Goal: Contribute content: Contribute content

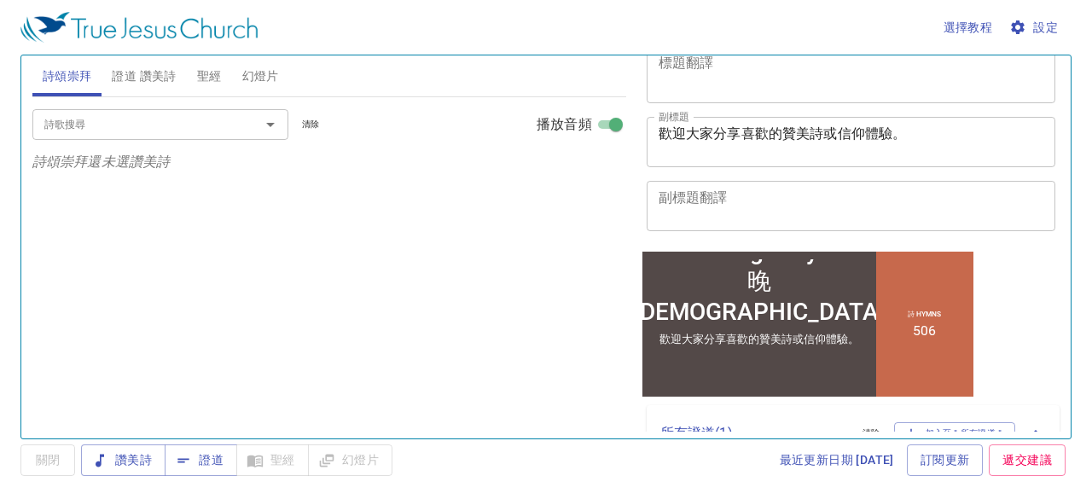
scroll to position [256, 0]
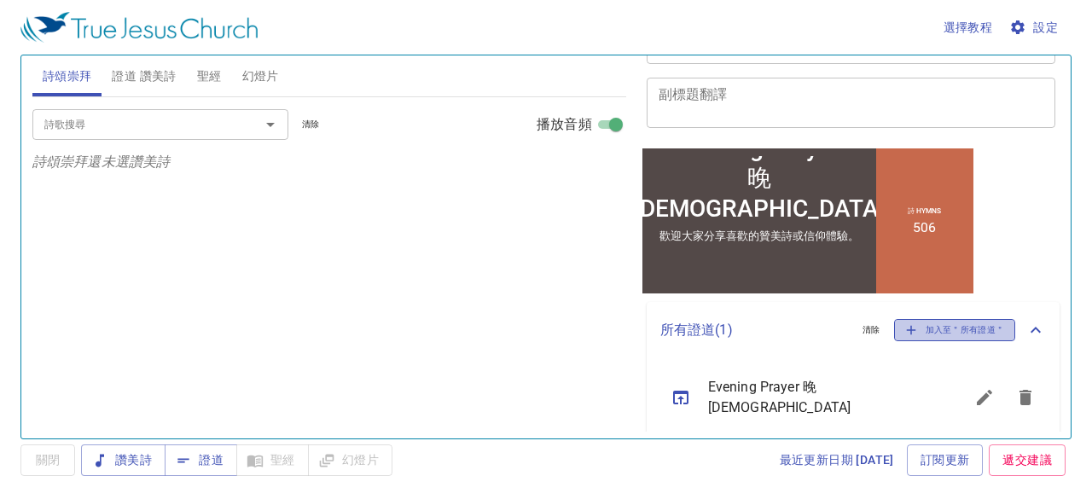
click at [968, 325] on span "加入至＂所有證道＂" at bounding box center [955, 330] width 100 height 15
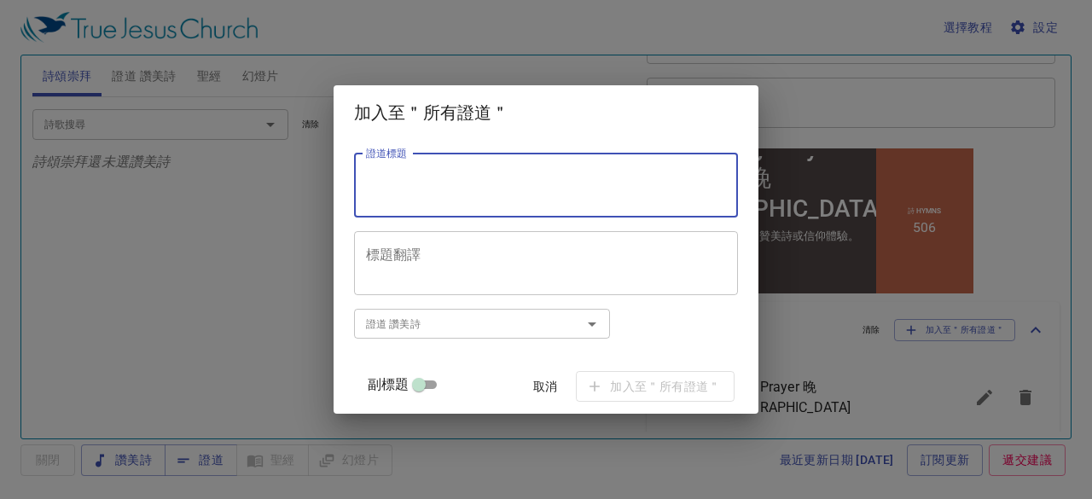
paste textarea "洗去心中的惡 Renewing Your Heart"
type textarea "洗去心中的惡 Renewing Your Heart"
click at [440, 381] on input "副標題" at bounding box center [418, 388] width 61 height 20
checkbox input "true"
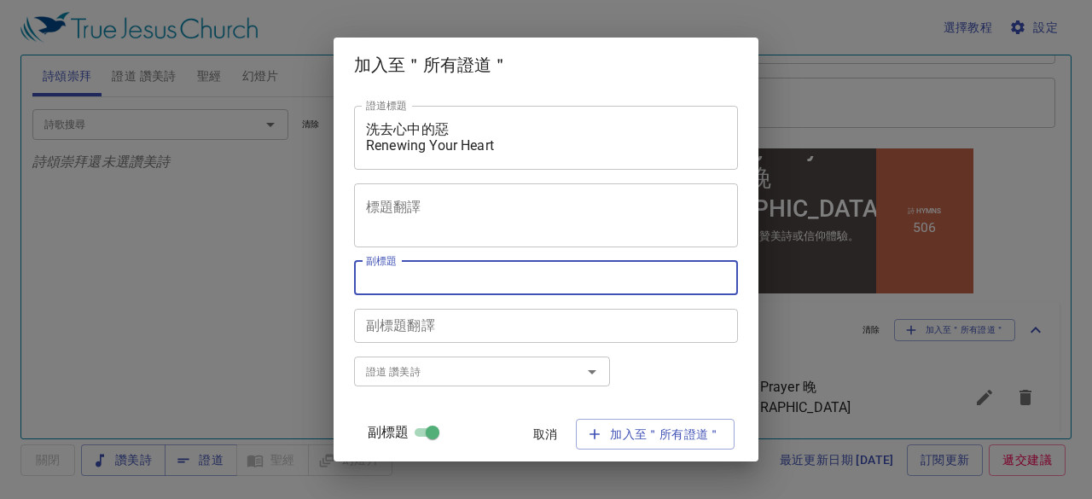
paste textarea "[PERSON_NAME] 傳道 [PERSON_NAME]"
click at [461, 277] on textarea "[PERSON_NAME] 傳道 [PERSON_NAME]" at bounding box center [546, 278] width 360 height 16
type textarea "[PERSON_NAME] 傳道 [PERSON_NAME]"
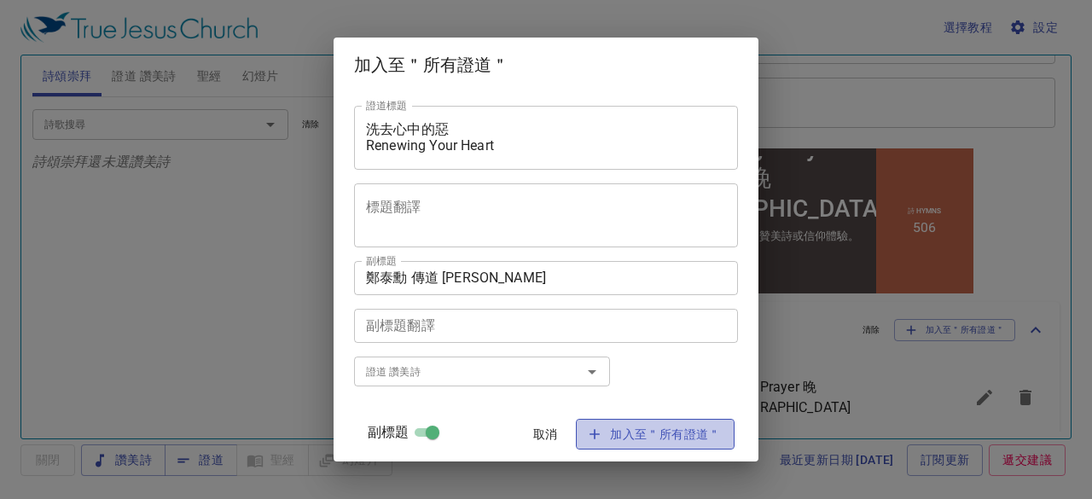
click at [676, 441] on span "加入至＂所有證道＂" at bounding box center [655, 434] width 131 height 21
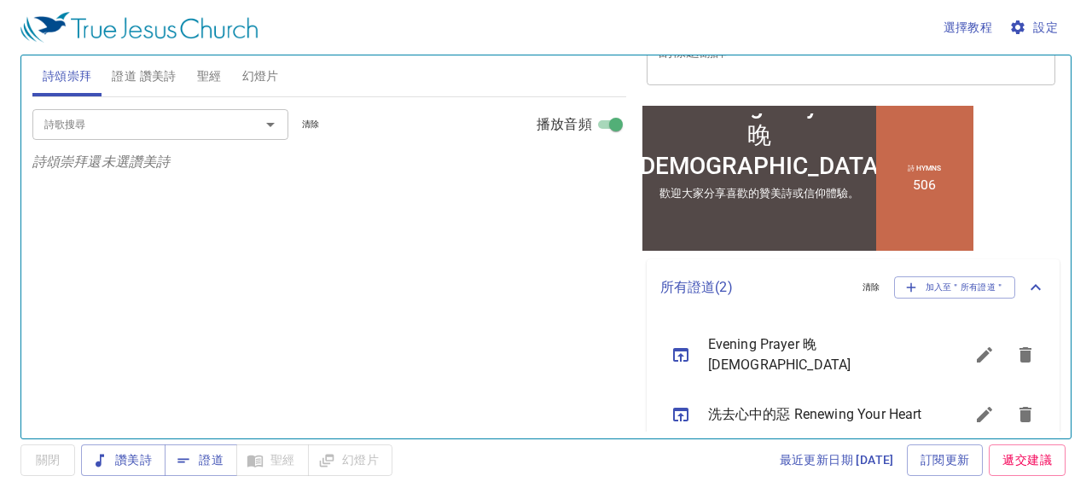
scroll to position [321, 0]
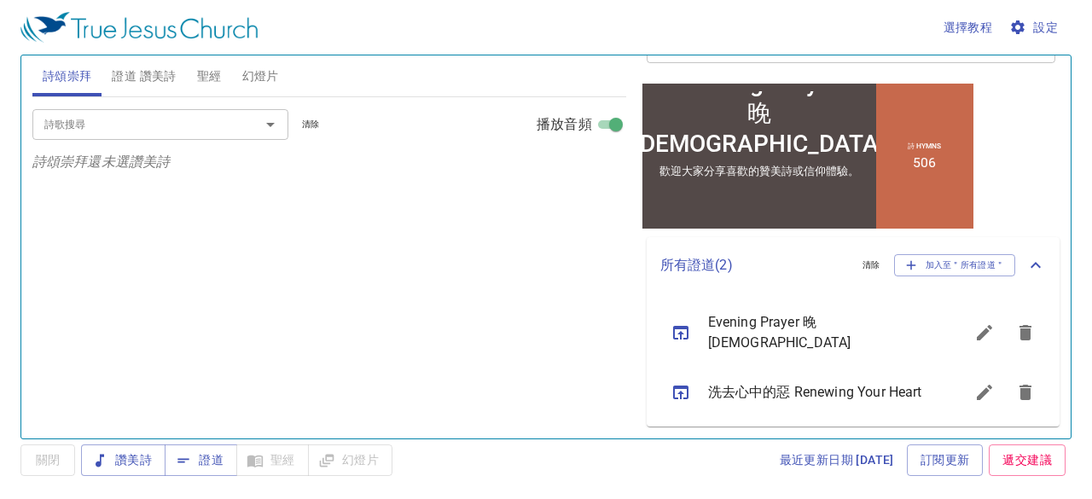
click at [678, 386] on icon "sermon lineup list" at bounding box center [680, 393] width 15 height 14
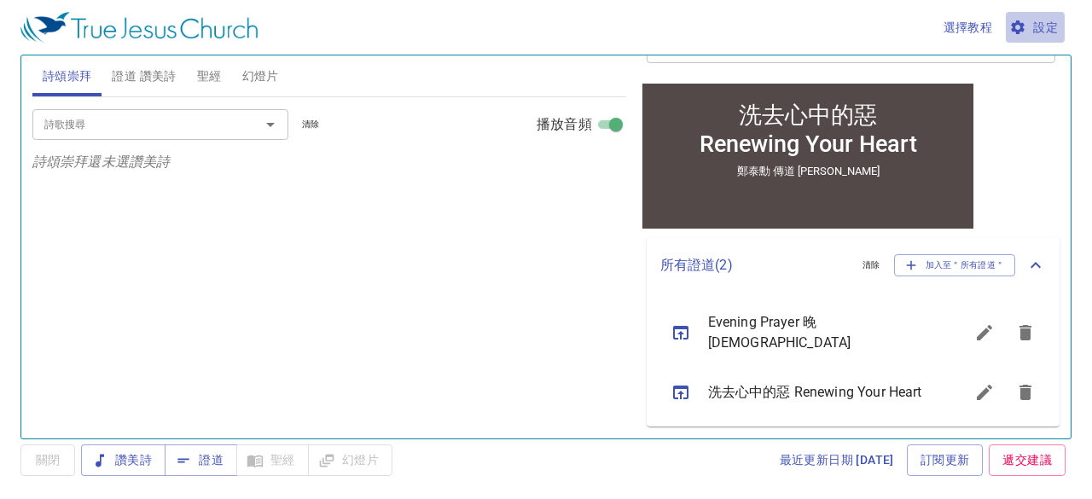
click at [1051, 26] on span "設定" at bounding box center [1035, 27] width 45 height 21
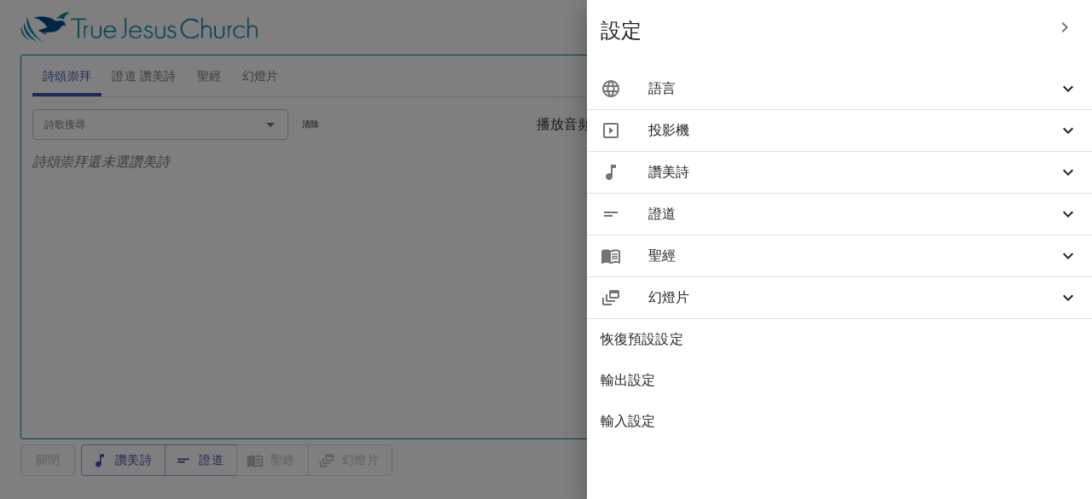
click at [711, 207] on span "證道" at bounding box center [854, 214] width 410 height 20
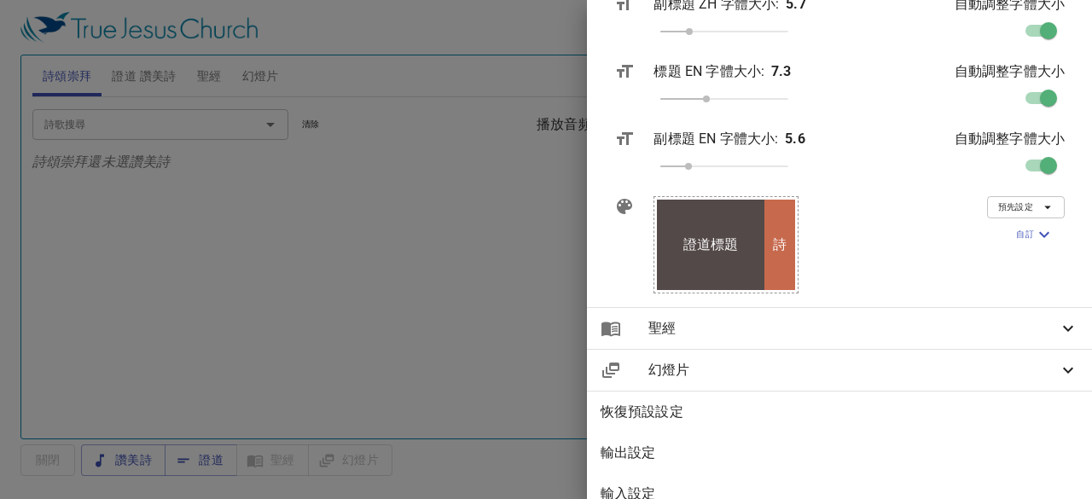
scroll to position [427, 0]
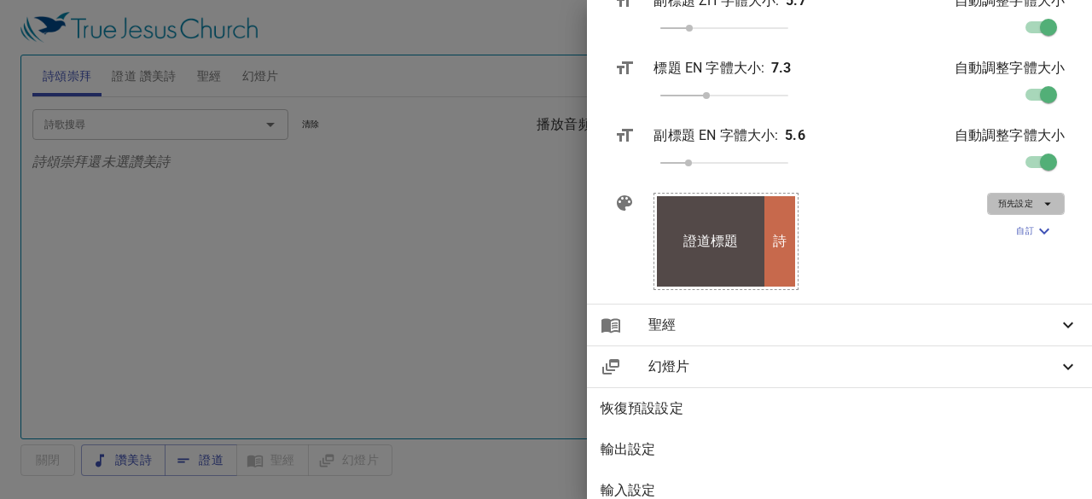
click at [1045, 206] on icon "button" at bounding box center [1048, 204] width 7 height 3
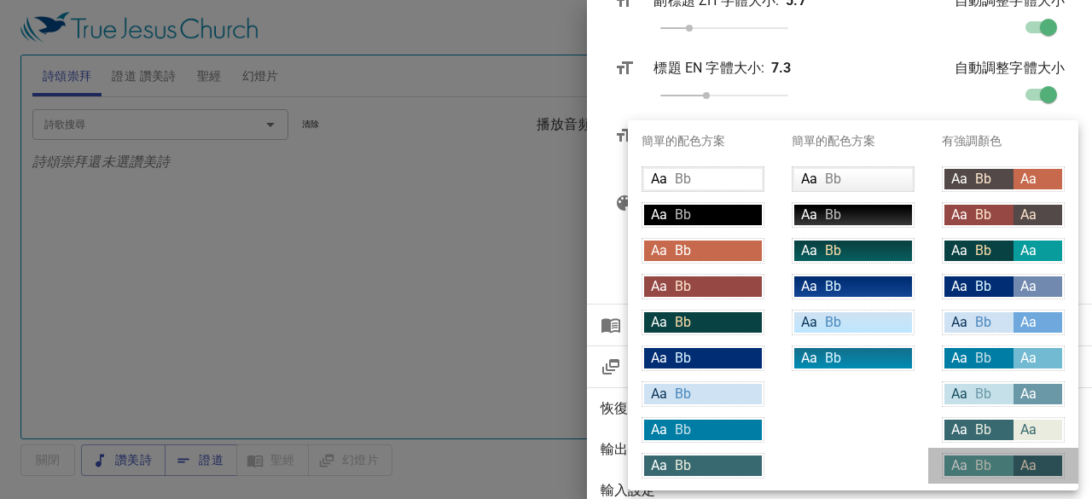
click at [991, 462] on span "Bb" at bounding box center [983, 465] width 16 height 16
type input "#5da19d"
type input "#e9ecde"
type input "#396970"
type input "#fce5cd"
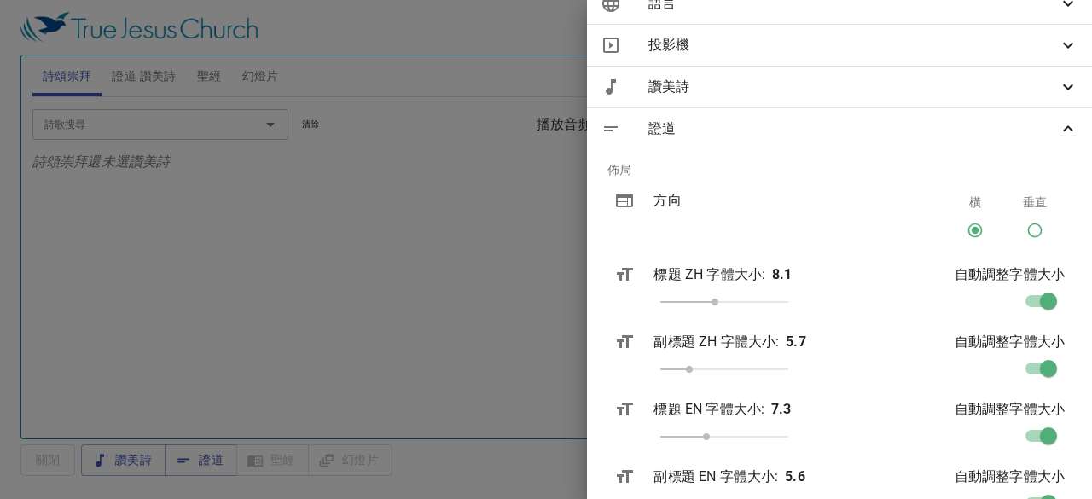
scroll to position [0, 0]
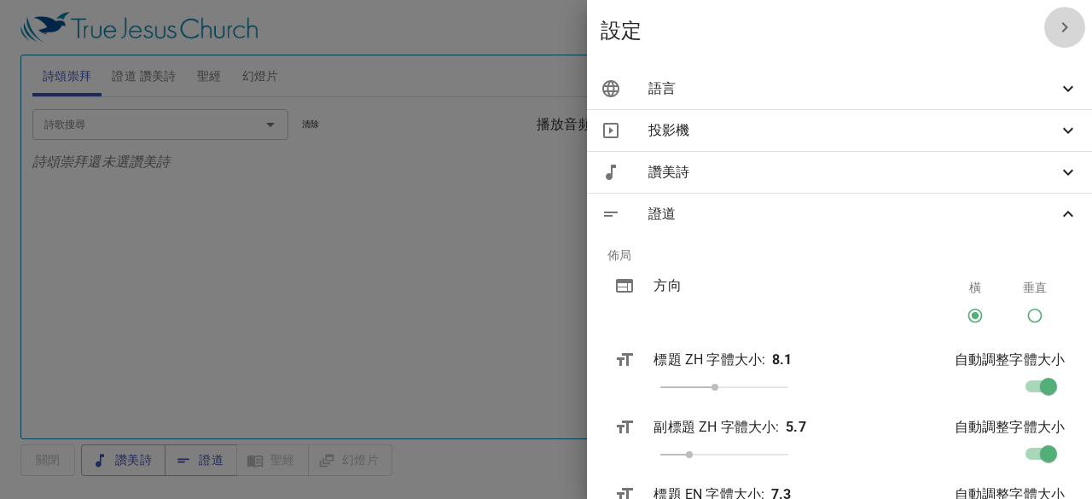
click at [1058, 22] on icon "button" at bounding box center [1065, 27] width 20 height 20
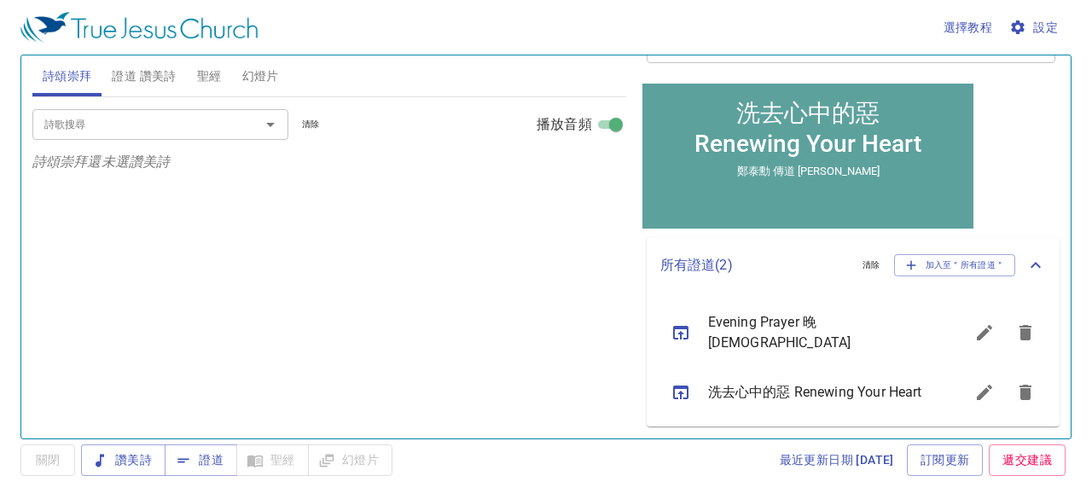
click at [1053, 32] on span "設定" at bounding box center [1035, 27] width 45 height 21
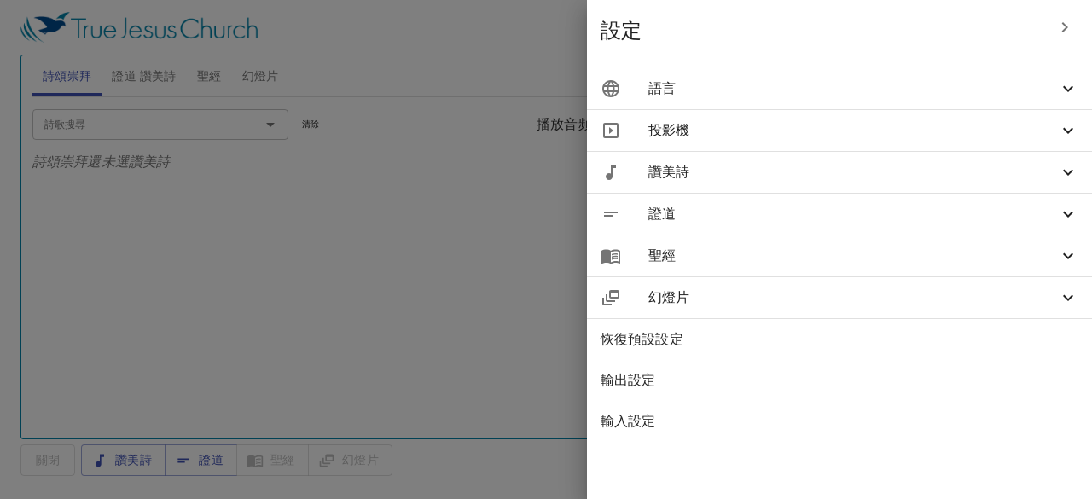
click at [1063, 219] on icon at bounding box center [1068, 214] width 20 height 20
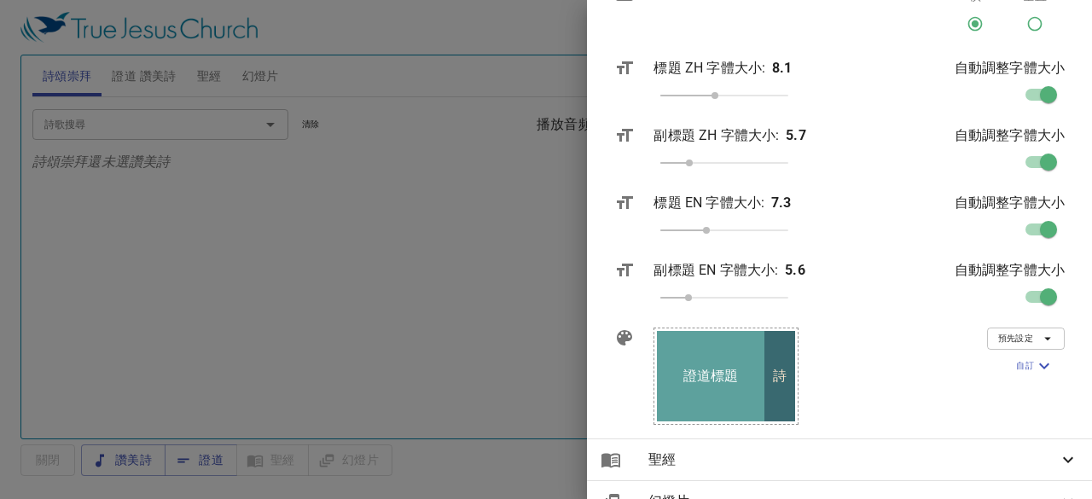
scroll to position [341, 0]
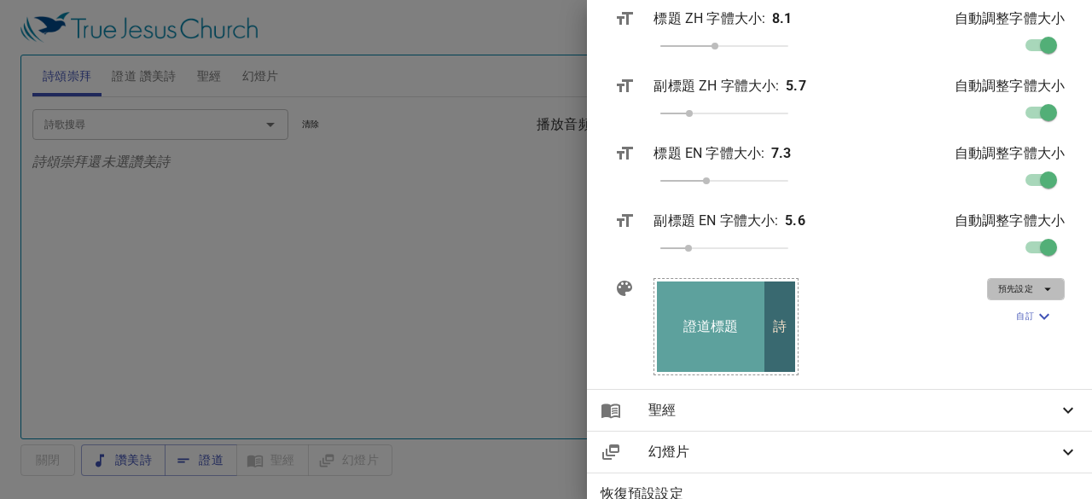
click at [1040, 283] on icon "button" at bounding box center [1047, 289] width 15 height 15
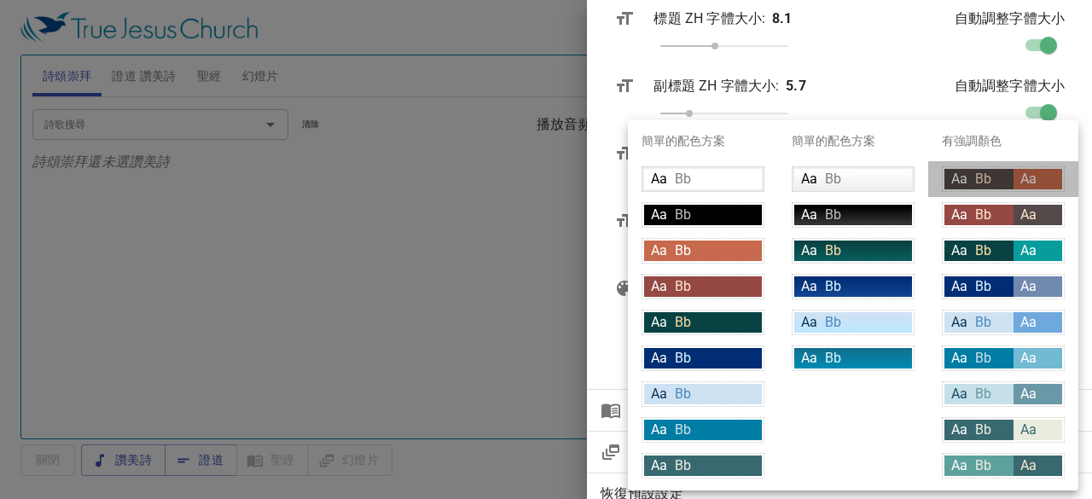
click at [1000, 180] on div "Aa Bb" at bounding box center [979, 179] width 69 height 20
type input "#534948"
type input "#fce5cd"
type input "#c7694c"
type input "#ffffff"
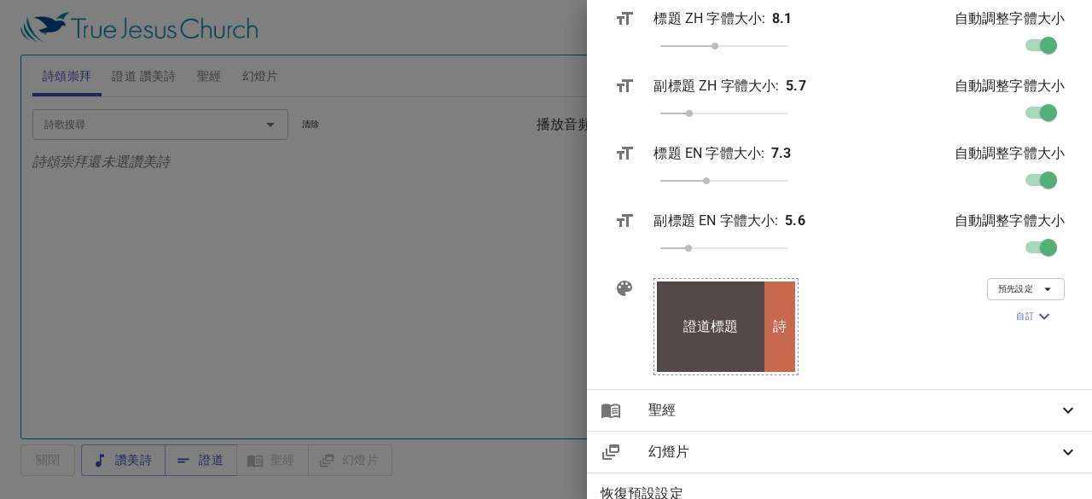
scroll to position [0, 0]
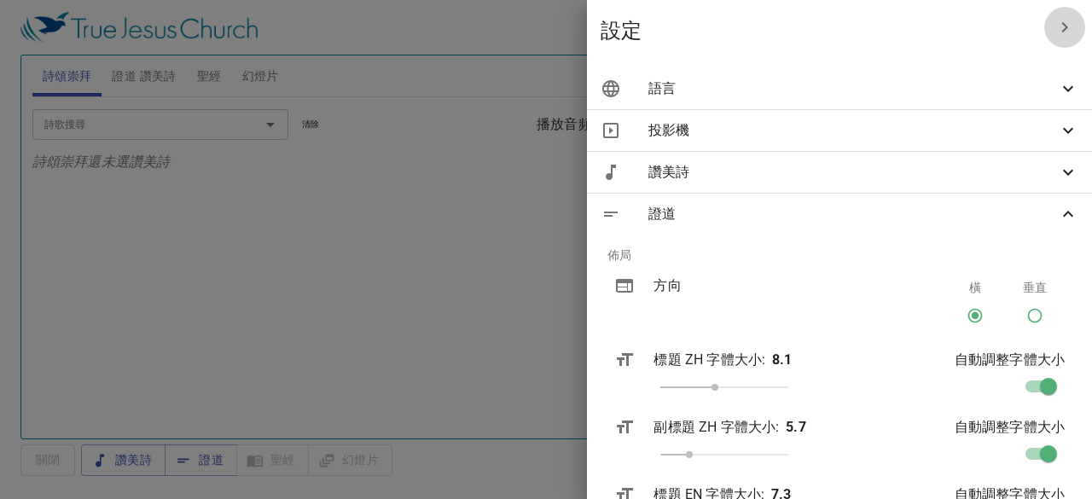
click at [1055, 28] on icon "button" at bounding box center [1065, 27] width 20 height 20
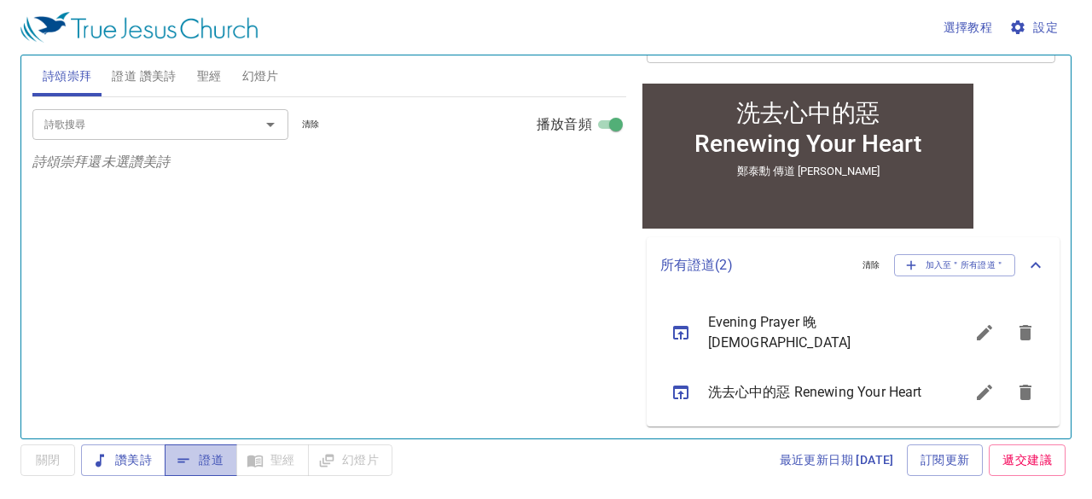
click at [0, 0] on span "證道" at bounding box center [0, 0] width 0 height 0
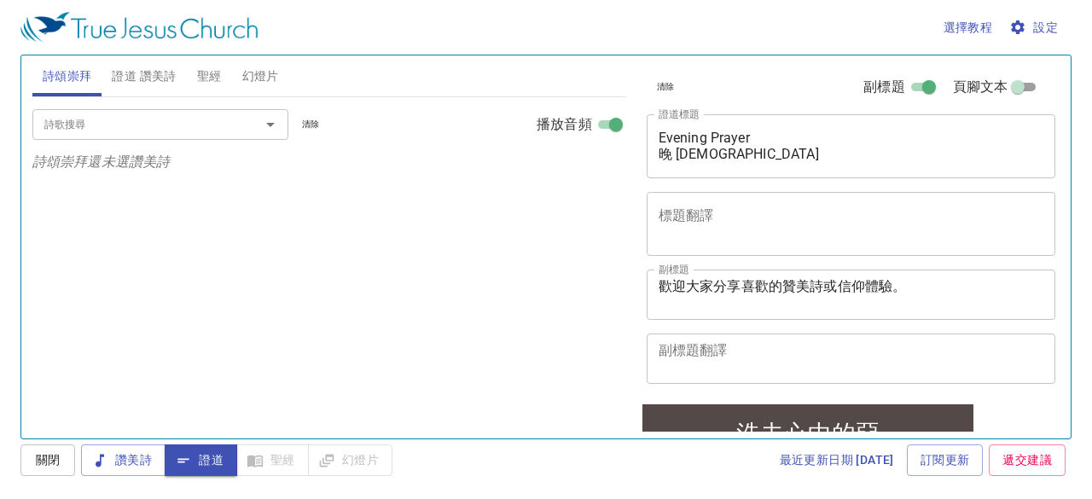
click at [655, 287] on div "鄭泰勳 傳道 Pr Tae-Hoon Jung x 副標題" at bounding box center [852, 295] width 410 height 50
click at [656, 285] on div "鄭泰勳 傳道 Pr Tae-Hoon Jung x 副標題" at bounding box center [852, 295] width 410 height 50
click at [657, 282] on div "鄭泰勳 傳道 Pr Tae-Hoon Jung x 副標題" at bounding box center [852, 295] width 410 height 50
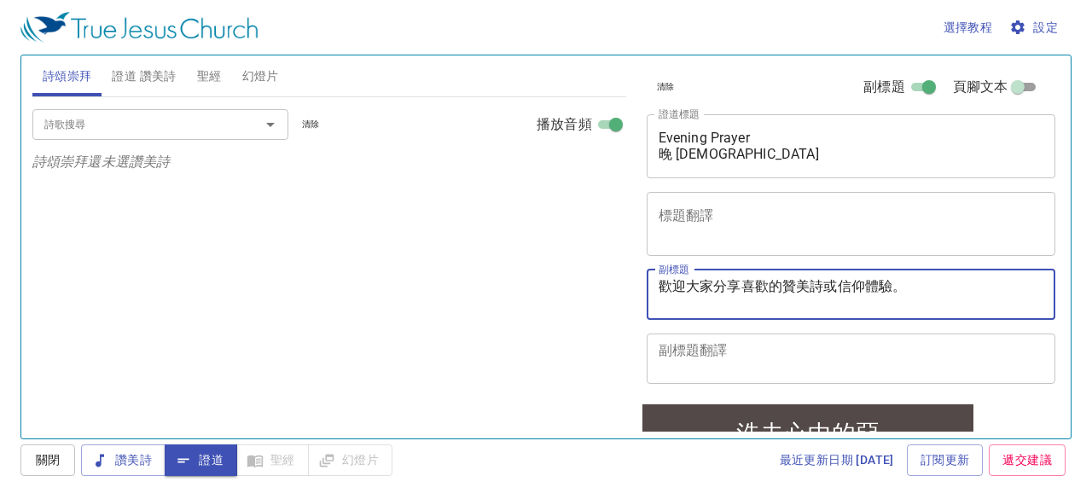
click at [657, 282] on div "鄭泰勳 傳道 Pr Tae-Hoon Jung x 副標題" at bounding box center [852, 295] width 410 height 50
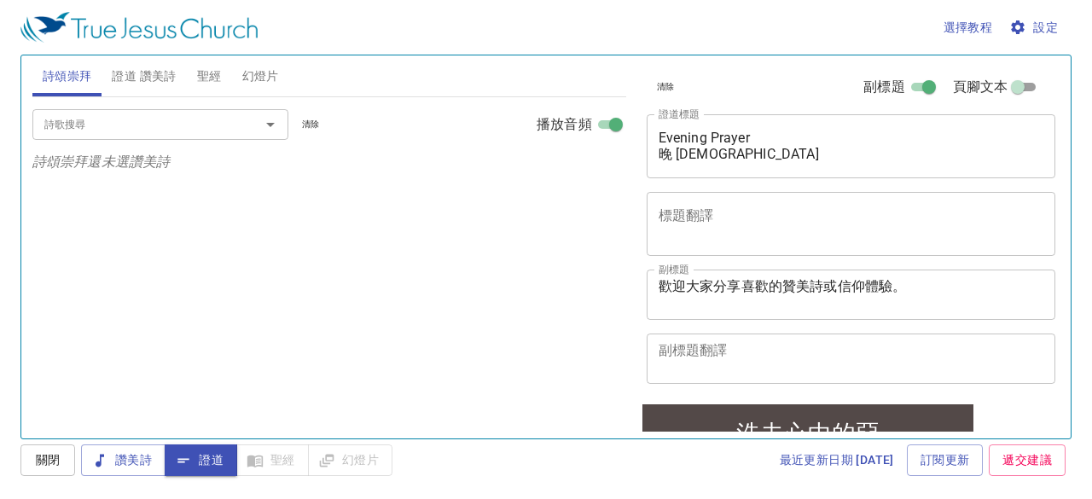
click at [657, 282] on div "鄭泰勳 傳道 Pr Tae-Hoon Jung x 副標題" at bounding box center [852, 295] width 410 height 50
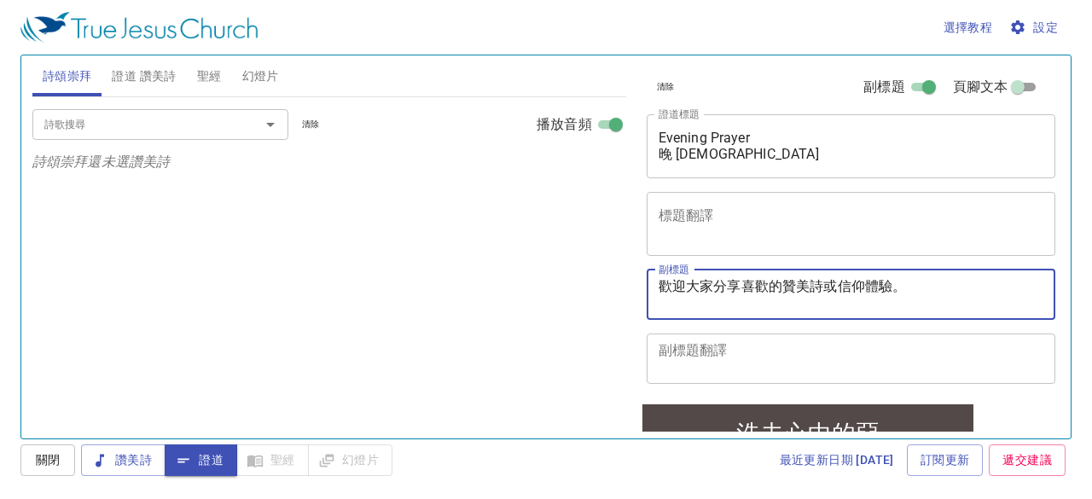
click at [668, 281] on textarea "[PERSON_NAME] 傳道 [PERSON_NAME]" at bounding box center [852, 294] width 386 height 32
click at [656, 284] on div "鄭泰勳 傳道 Pr Tae-Hoon Jung x 副標題" at bounding box center [852, 295] width 410 height 50
drag, startPoint x: 661, startPoint y: 286, endPoint x: 853, endPoint y: 293, distance: 192.1
click at [853, 293] on textarea "[PERSON_NAME] 傳道 [PERSON_NAME]" at bounding box center [852, 294] width 386 height 32
paste textarea "[PERSON_NAME] 傳道 [PERSON_NAME]"
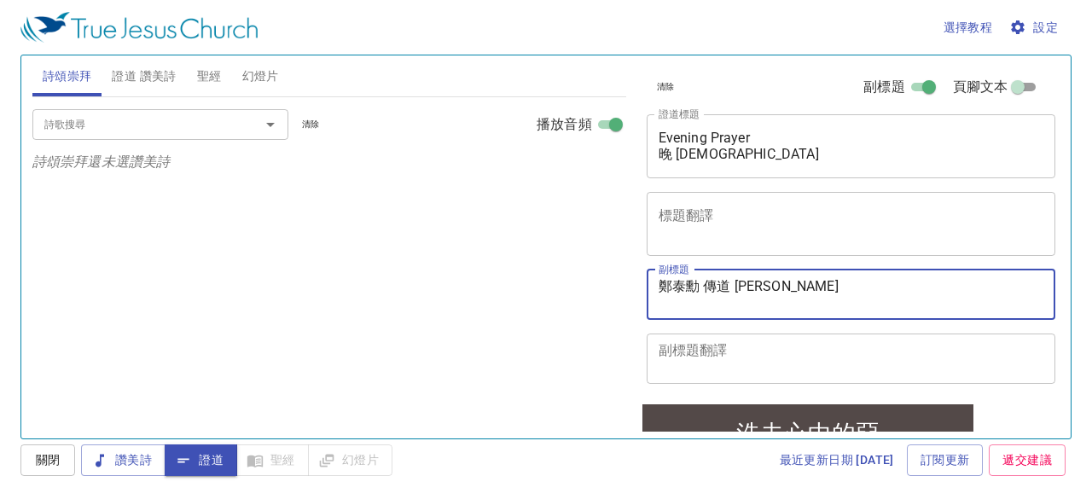
type textarea "[PERSON_NAME] 傳道 [PERSON_NAME]"
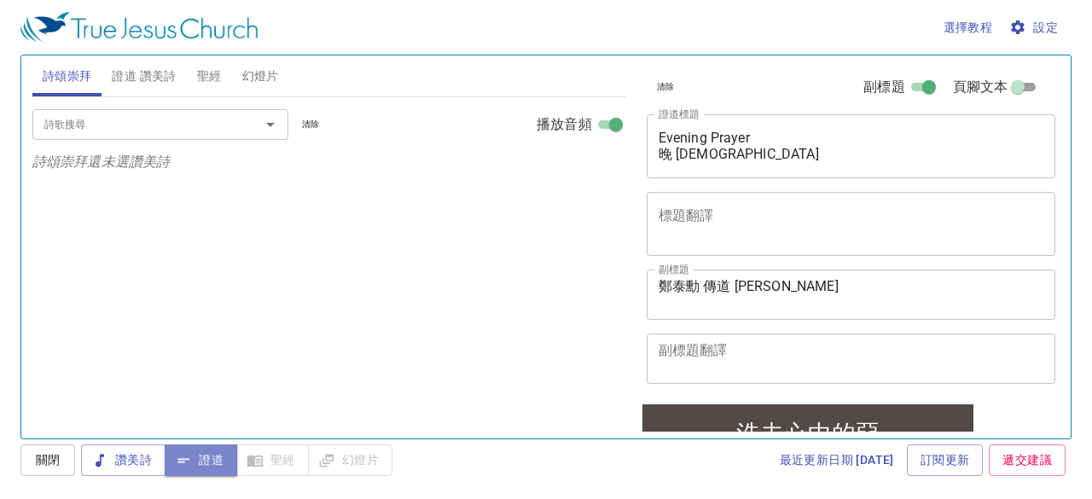
click at [0, 0] on span "證道" at bounding box center [0, 0] width 0 height 0
